Goal: Task Accomplishment & Management: Manage account settings

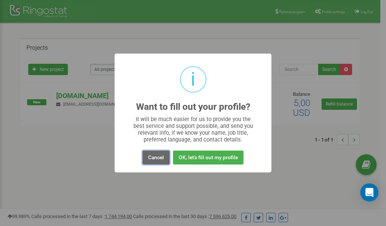
click at [154, 158] on button "Cancel" at bounding box center [156, 157] width 27 height 14
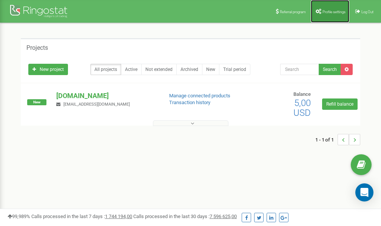
click at [328, 14] on link "Profile settings" at bounding box center [329, 11] width 38 height 23
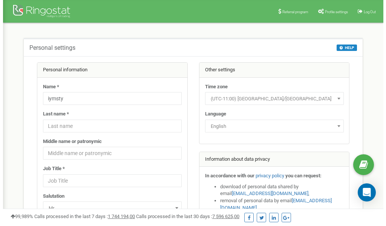
scroll to position [38, 0]
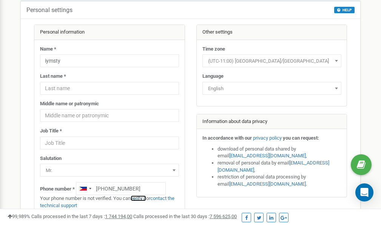
click at [143, 198] on link "verify it" at bounding box center [137, 198] width 15 height 6
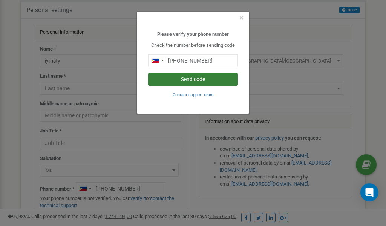
click at [194, 80] on button "Send code" at bounding box center [193, 79] width 90 height 13
